Goal: Task Accomplishment & Management: Complete application form

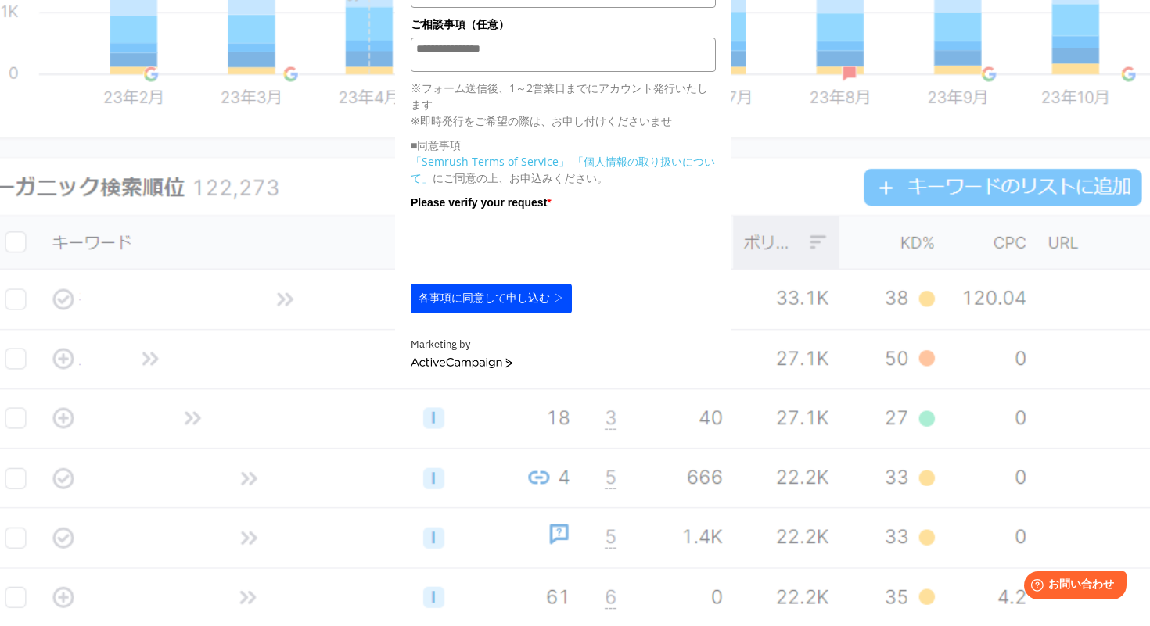
scroll to position [399, 0]
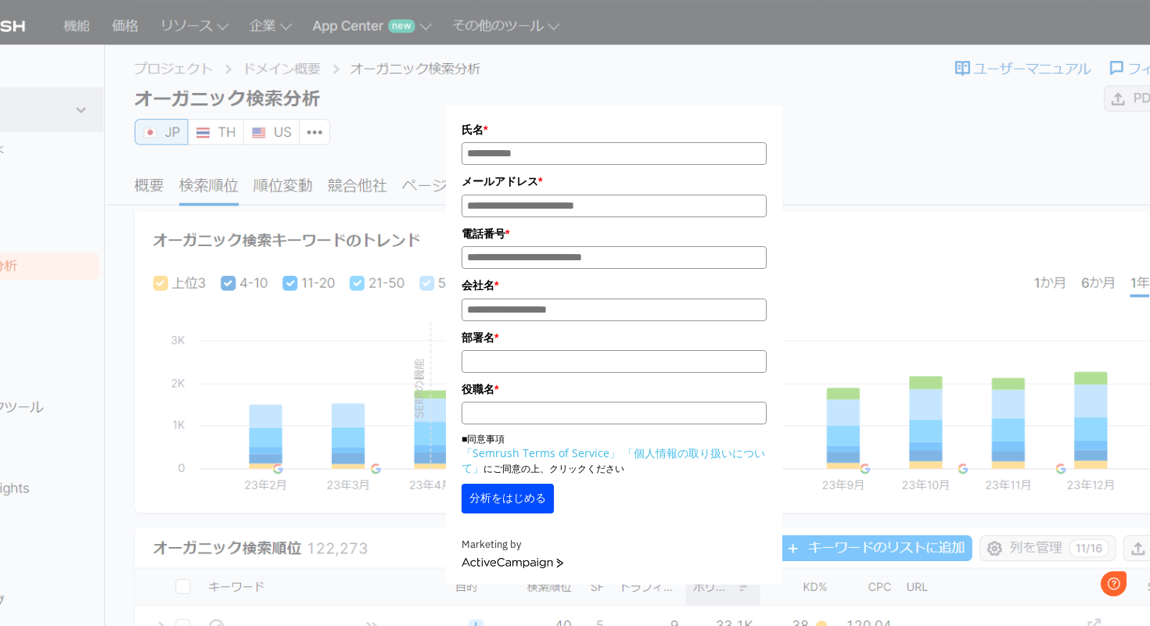
click at [570, 153] on input "氏名*" at bounding box center [613, 153] width 305 height 23
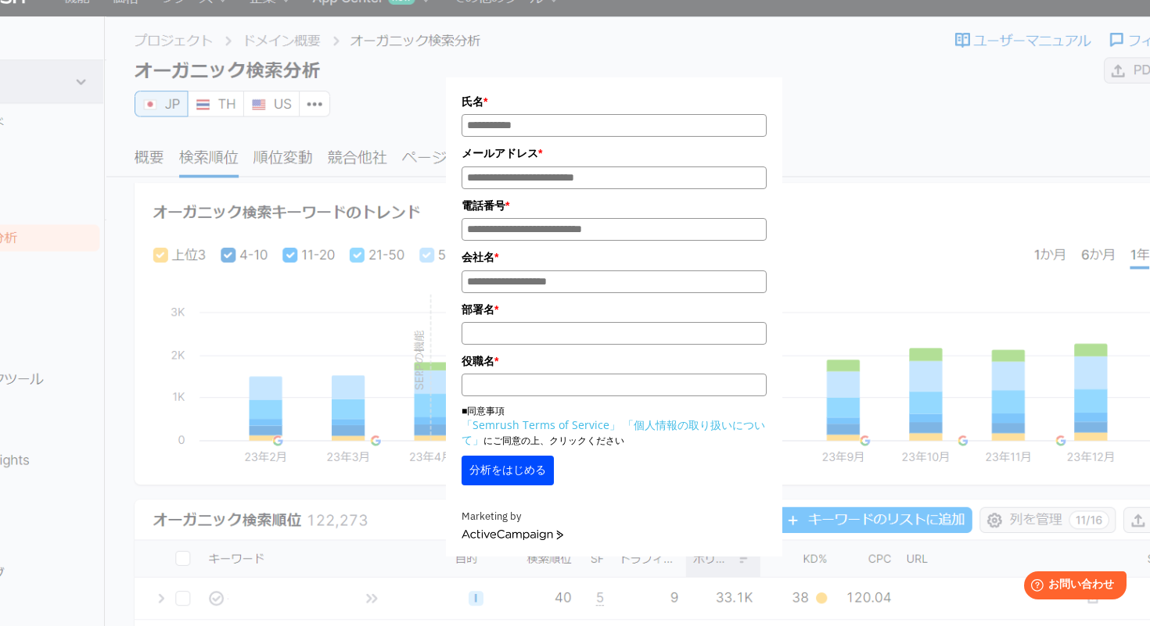
scroll to position [38, 0]
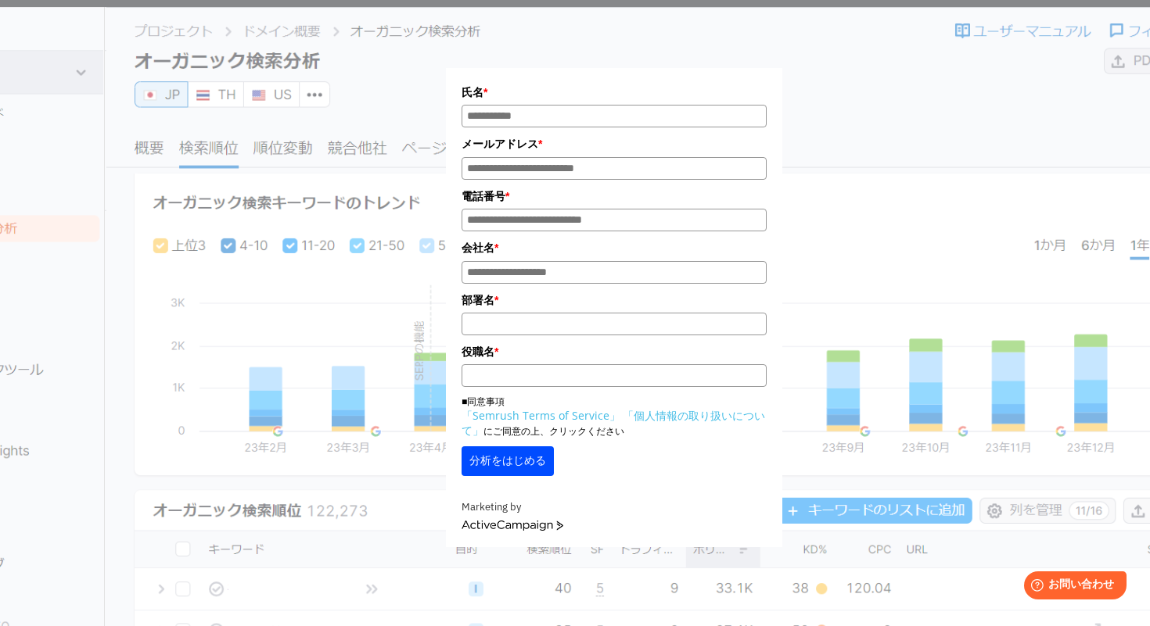
click at [368, 318] on div "氏名 * メールアドレス * 電話番号 * 会社名 * *" at bounding box center [614, 264] width 782 height 565
